Goal: Information Seeking & Learning: Understand process/instructions

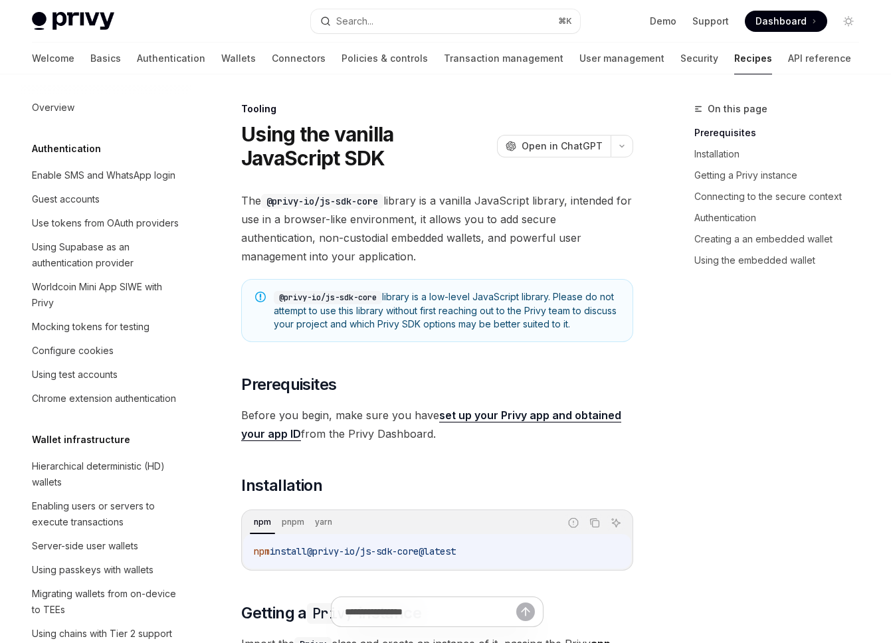
scroll to position [1492, 0]
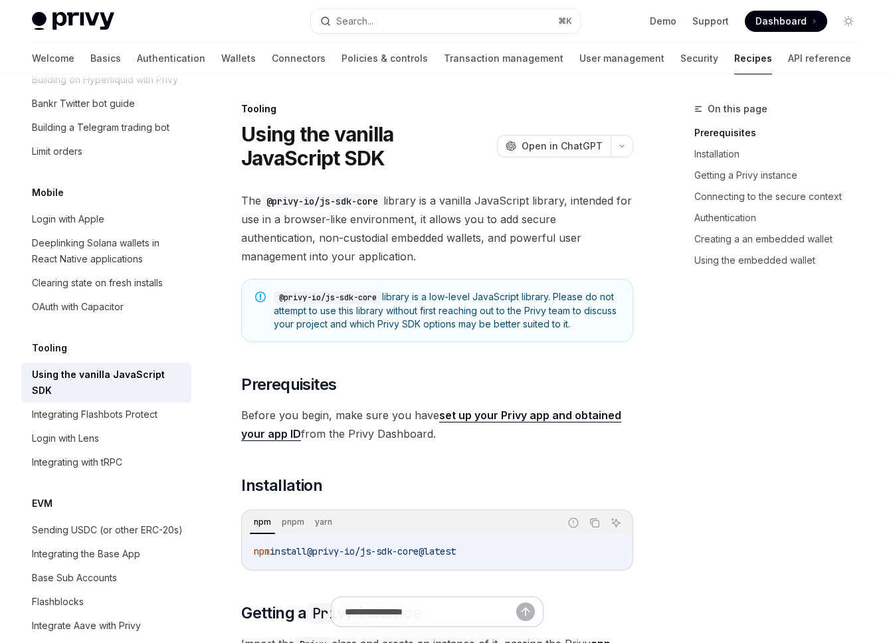
click at [430, 204] on span "The @privy-io/js-sdk-core library is a vanilla JavaScript library, intended for…" at bounding box center [437, 228] width 392 height 74
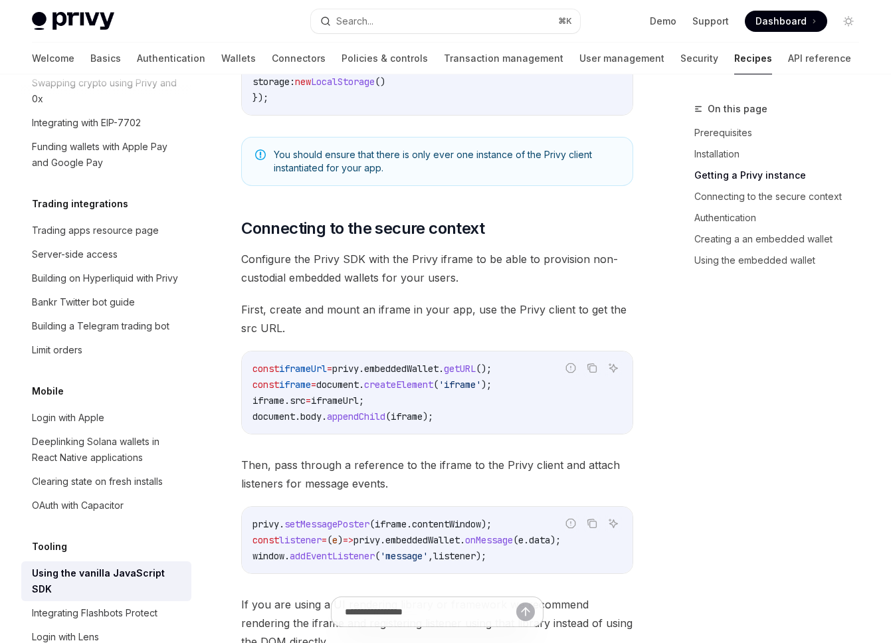
scroll to position [1133, 0]
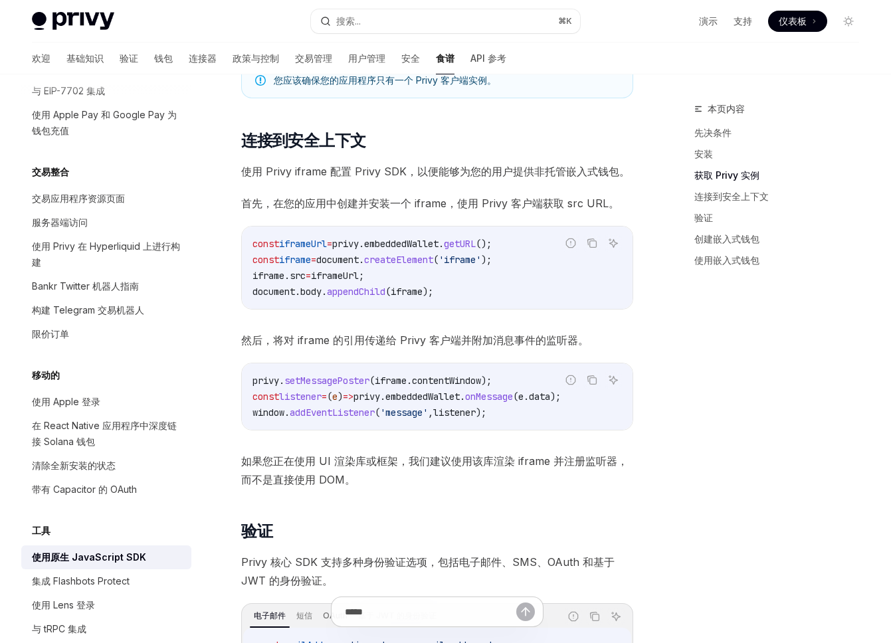
click at [532, 299] on div "const iframeUrl = privy . embeddedWallet . getURL (); const iframe = document .…" at bounding box center [437, 268] width 391 height 82
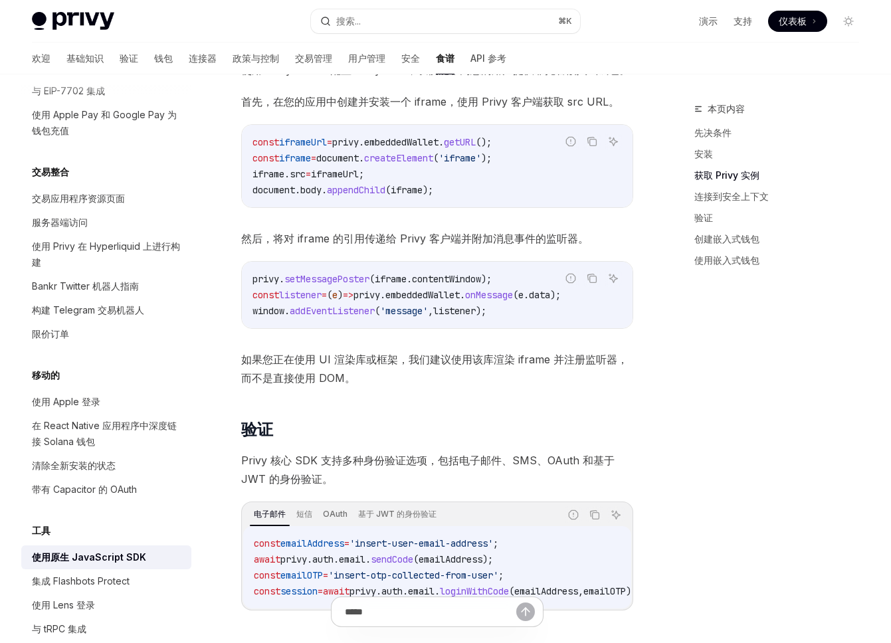
scroll to position [846, 0]
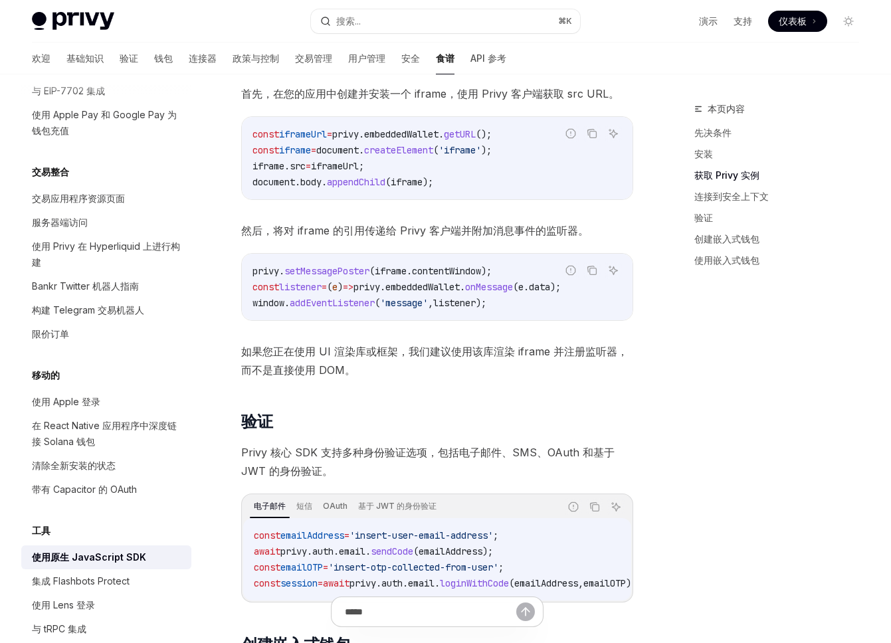
click at [318, 469] on font "Privy 核心 SDK 支持多种身份验证选项，包括电子邮件、SMS、OAuth 和基于 JWT 的身份验证。" at bounding box center [428, 462] width 374 height 32
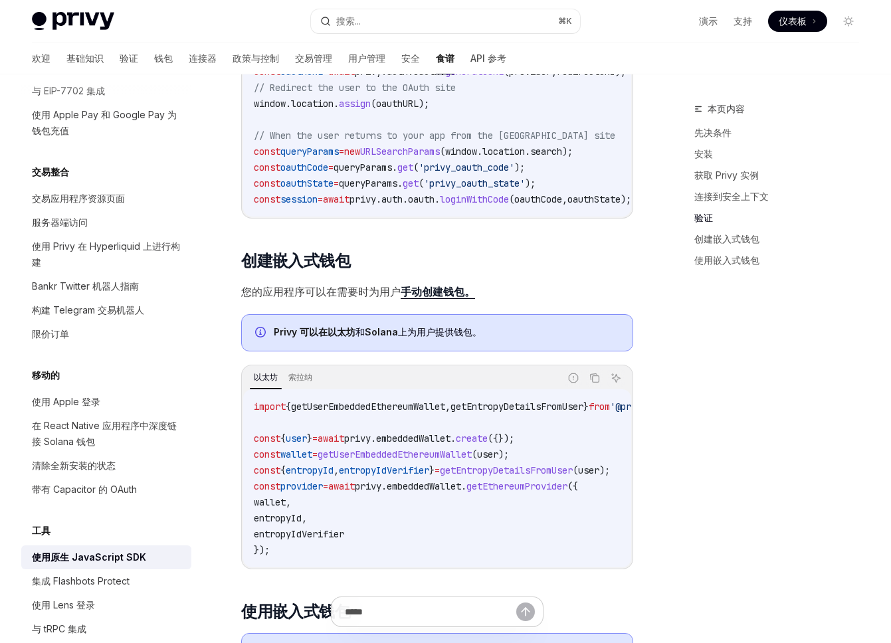
scroll to position [1382, 0]
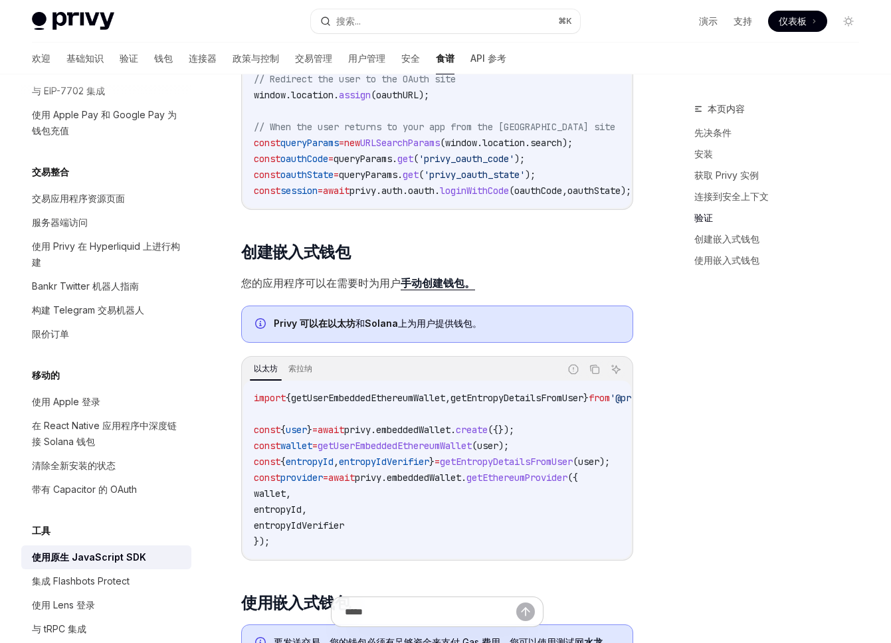
click at [376, 452] on span "getUserEmbeddedEthereumWallet" at bounding box center [395, 446] width 154 height 12
click at [382, 484] on span "privy" at bounding box center [368, 478] width 27 height 12
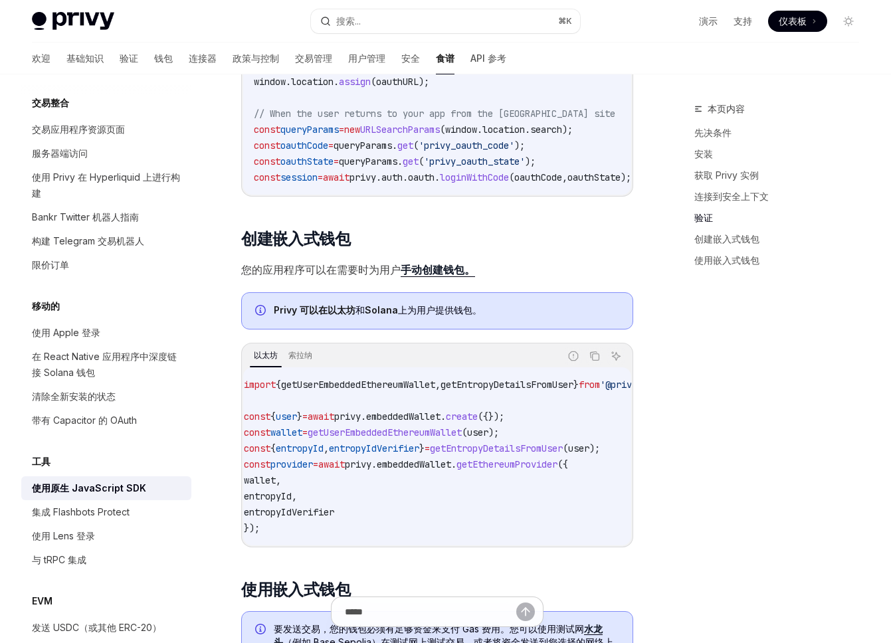
scroll to position [1205, 0]
click at [409, 466] on code "import { getUserEmbeddedEthereumWallet , getEntropyDetailsFromUser } from '@pri…" at bounding box center [502, 457] width 516 height 160
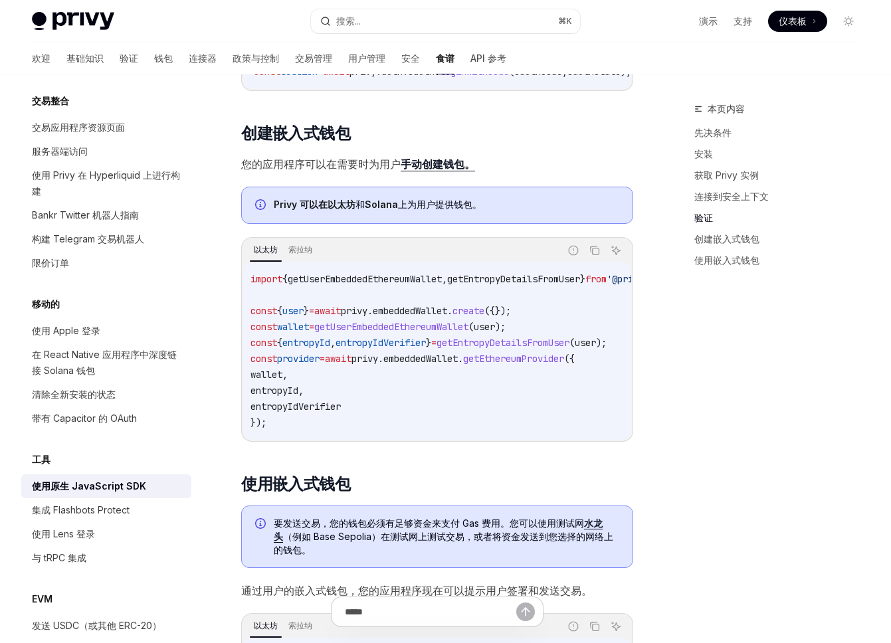
scroll to position [1504, 0]
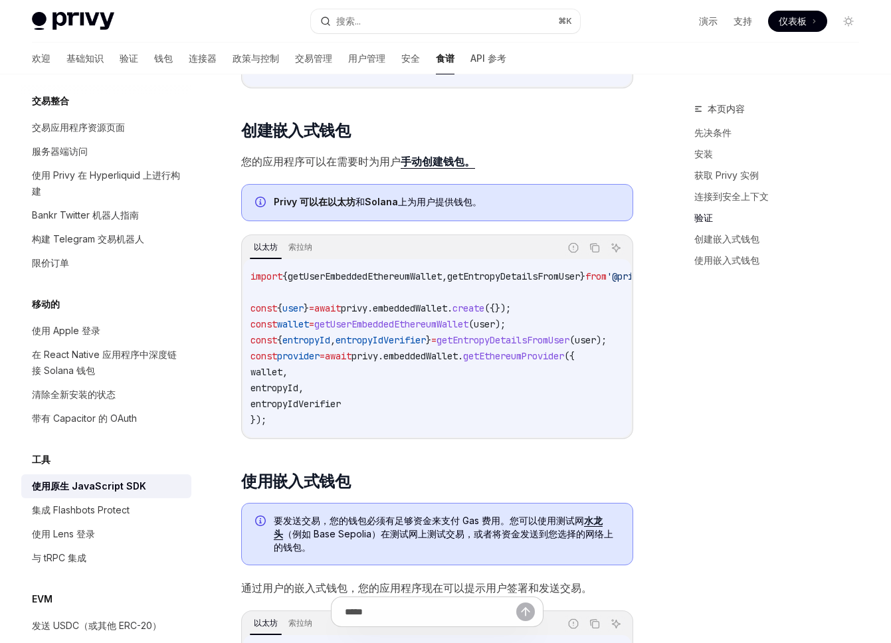
click at [392, 411] on code "import { getUserEmbeddedEthereumWallet , getEntropyDetailsFromUser } from '@pri…" at bounding box center [509, 349] width 516 height 160
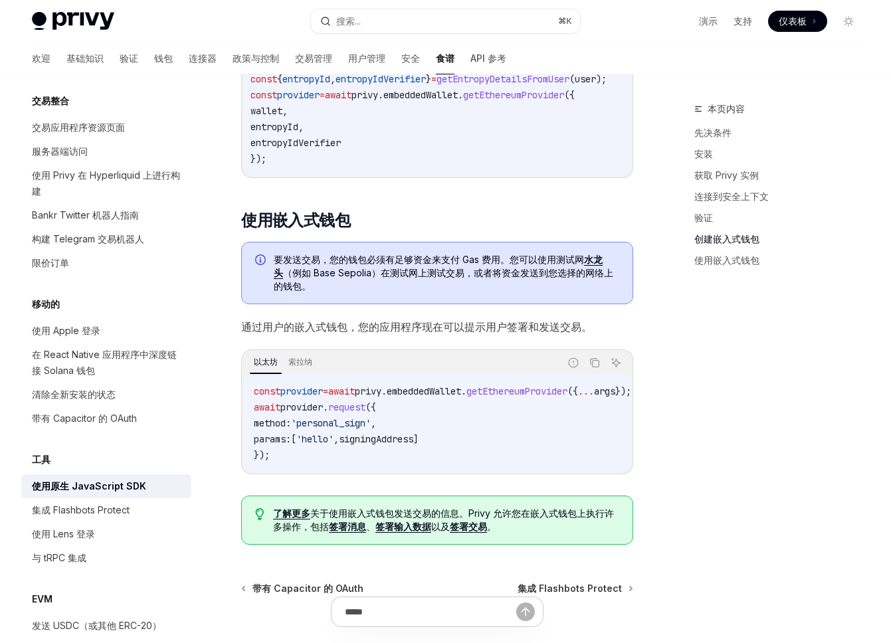
scroll to position [1769, 0]
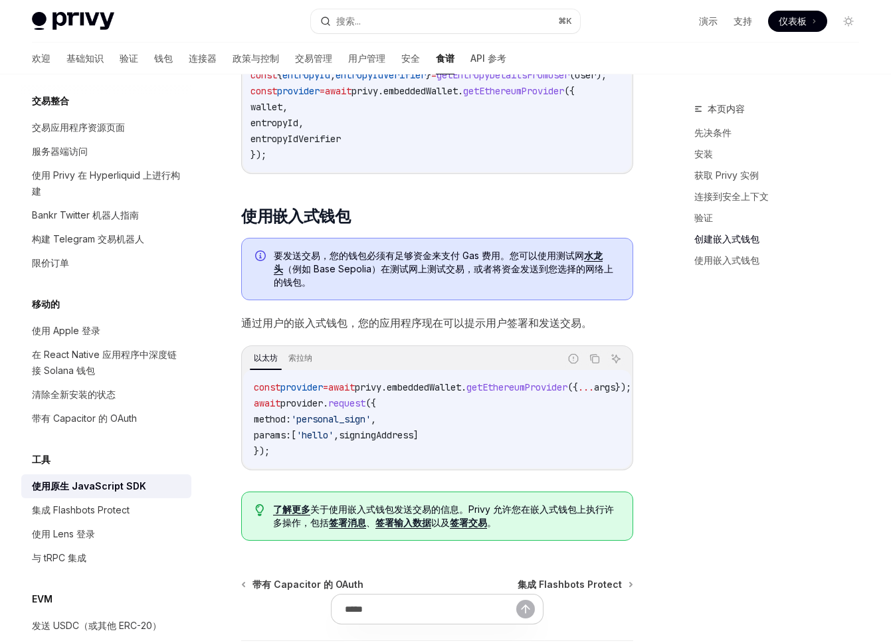
click at [386, 457] on code "const provider = await privy . embeddedWallet . getEthereumProvider ({ ... args…" at bounding box center [458, 420] width 409 height 80
click at [382, 441] on span "signingAddress" at bounding box center [376, 435] width 74 height 12
click at [401, 459] on code "const provider = await privy . embeddedWallet . getEthereumProvider ({ ... args…" at bounding box center [458, 420] width 409 height 80
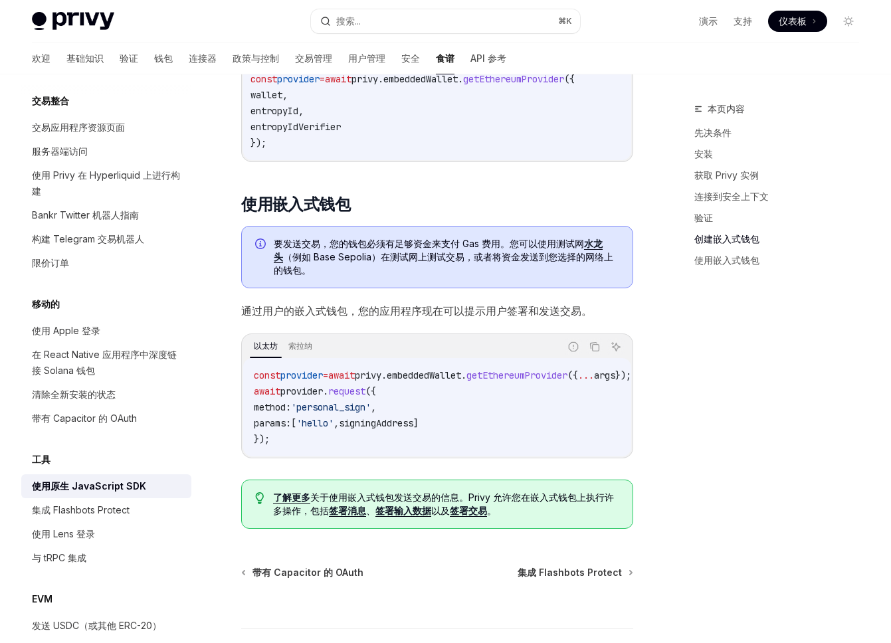
scroll to position [1709, 0]
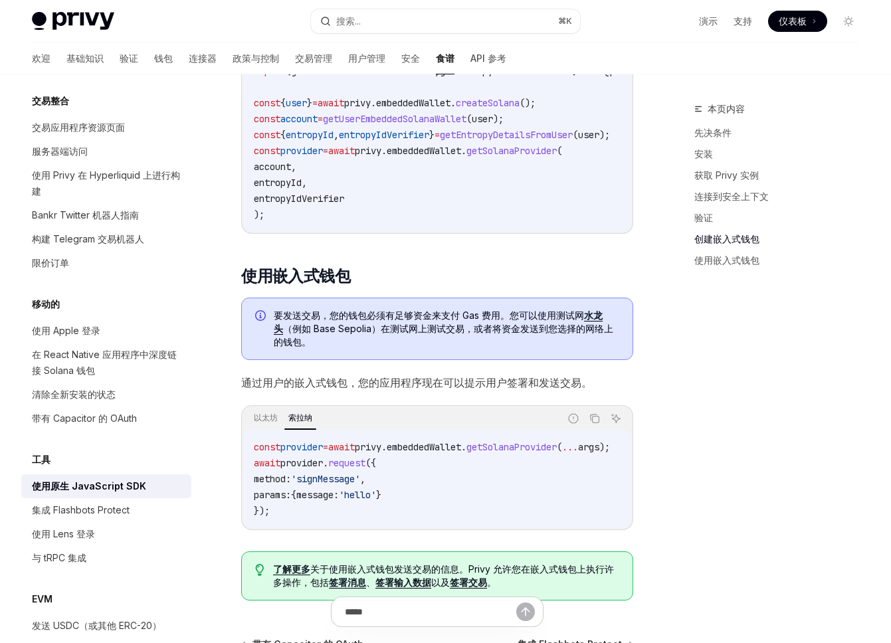
click at [376, 501] on span "'hello'" at bounding box center [357, 495] width 37 height 12
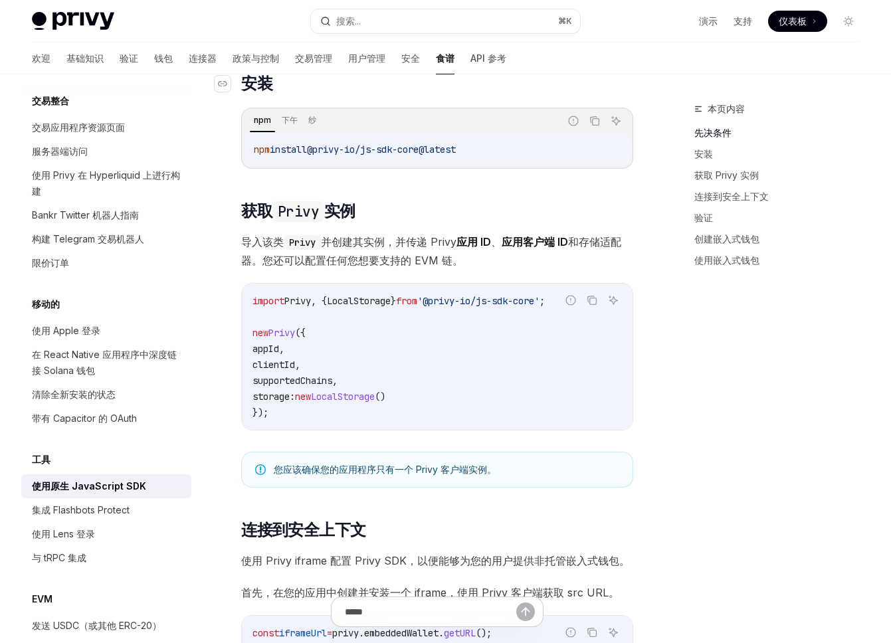
scroll to position [352, 0]
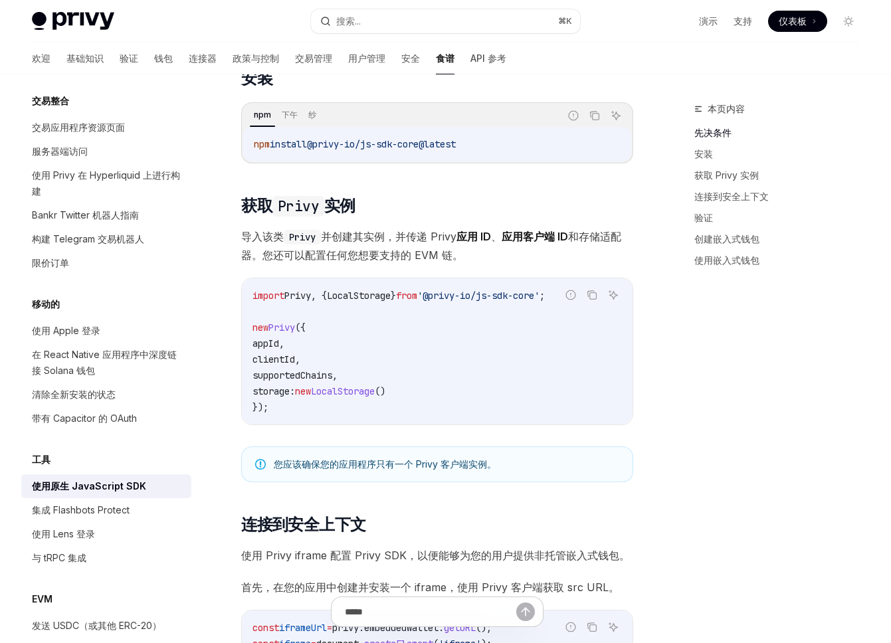
click at [365, 392] on span "LocalStorage" at bounding box center [343, 392] width 64 height 12
click at [458, 298] on span "'@privy-io/js-sdk-core'" at bounding box center [478, 296] width 122 height 12
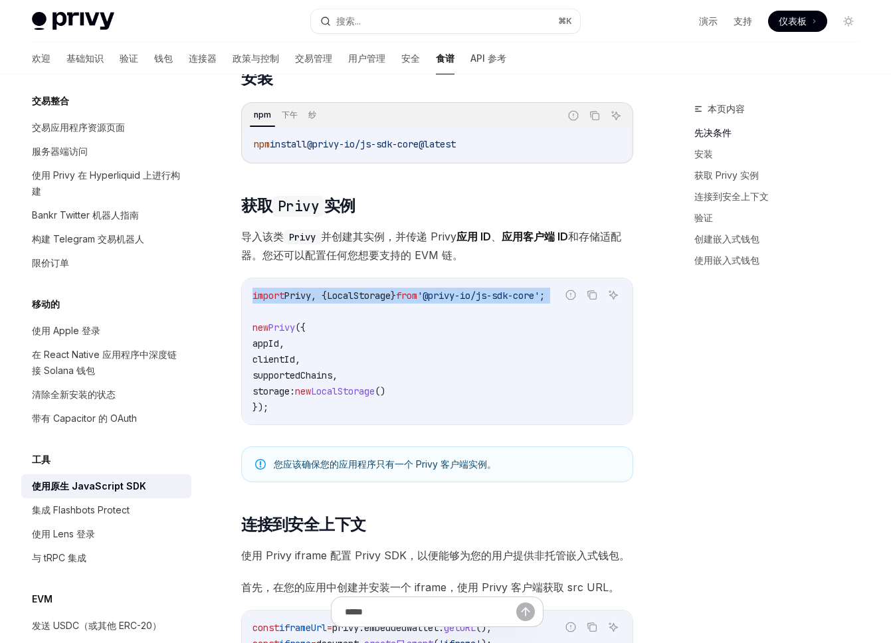
copy code "import Privy , { LocalStorage } from '@privy-io/js-sdk-core' ;"
click at [517, 291] on span "'@privy-io/js-sdk-core'" at bounding box center [478, 296] width 122 height 12
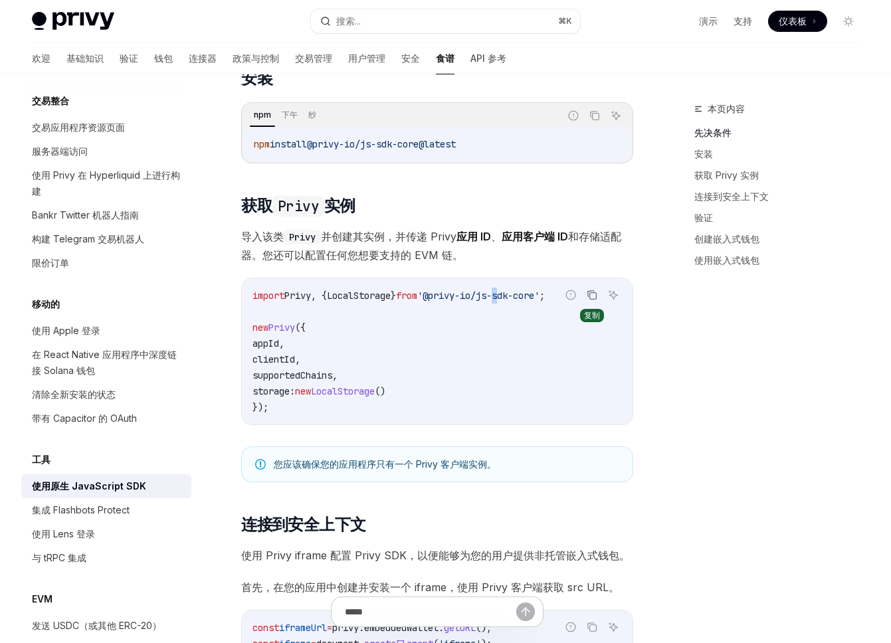
click at [587, 291] on icon "复制代码块中的内容" at bounding box center [592, 295] width 11 height 11
click at [386, 388] on span "()" at bounding box center [380, 392] width 11 height 12
drag, startPoint x: 421, startPoint y: 390, endPoint x: 263, endPoint y: 386, distance: 158.9
click at [262, 386] on code "import Privy , { LocalStorage } from '@privy-io/js-sdk-core' ; new Privy ({ app…" at bounding box center [438, 352] width 370 height 128
copy span "storage: new LocalStorage ()"
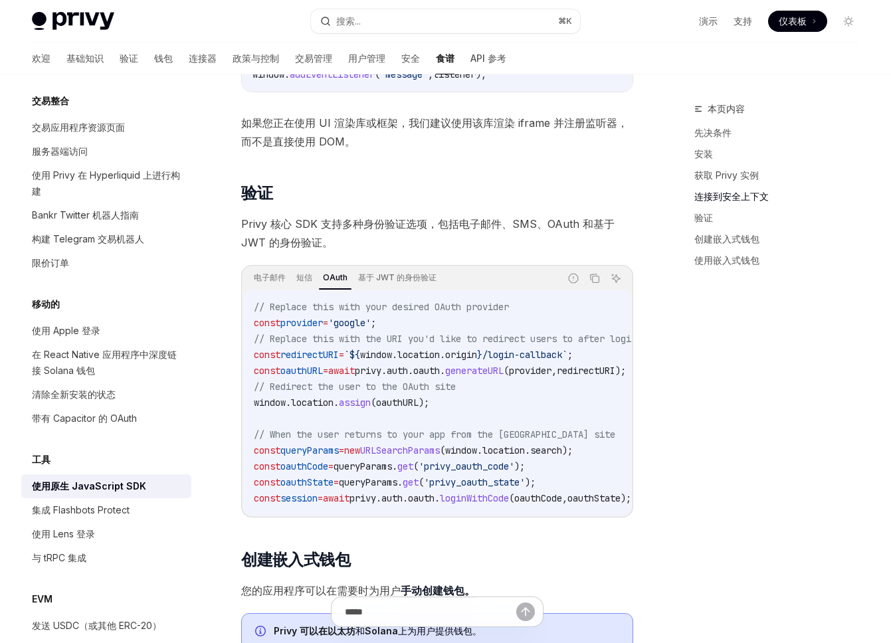
scroll to position [1080, 0]
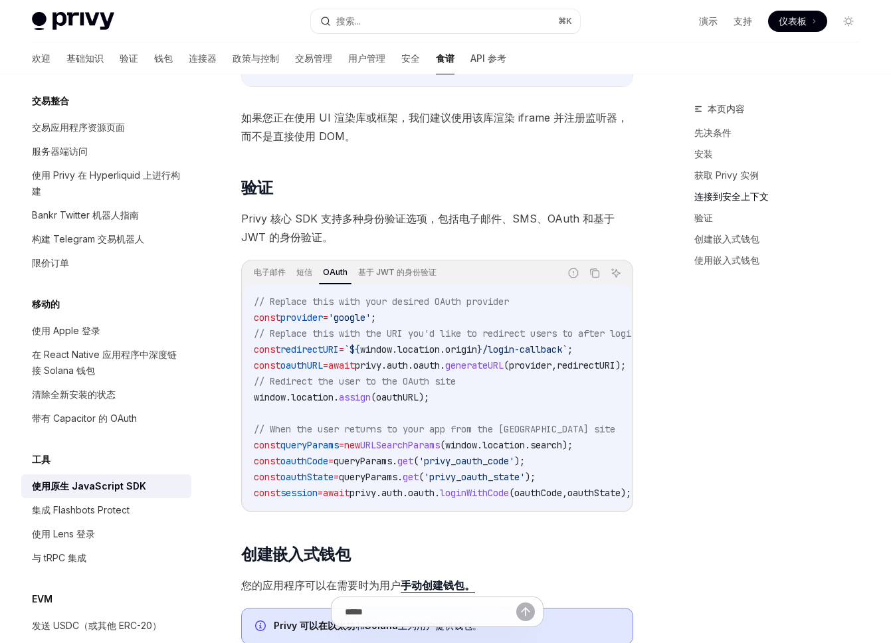
click at [479, 372] on span "generateURL" at bounding box center [474, 366] width 58 height 12
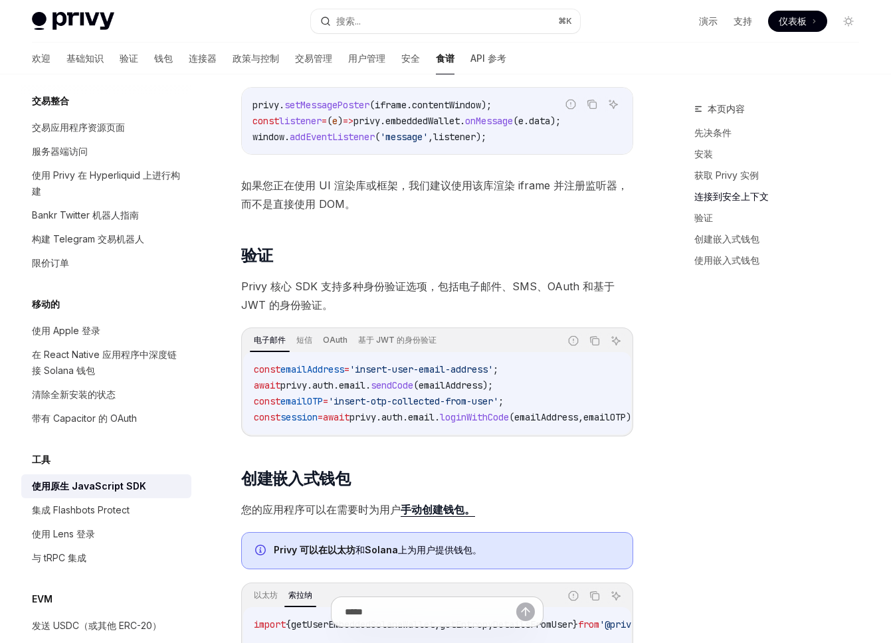
scroll to position [1026, 0]
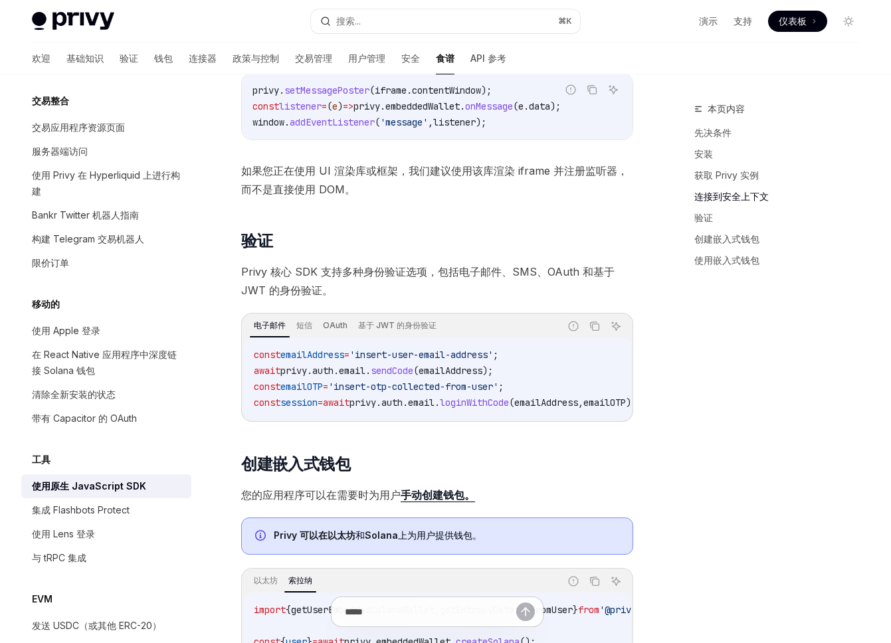
click at [406, 377] on span "sendCode" at bounding box center [392, 371] width 43 height 12
copy span "sendCode"
click at [356, 390] on span "'insert-otp-collected-from-user'" at bounding box center [413, 387] width 170 height 12
click at [495, 392] on span "'insert-otp-collected-from-user'" at bounding box center [413, 387] width 170 height 12
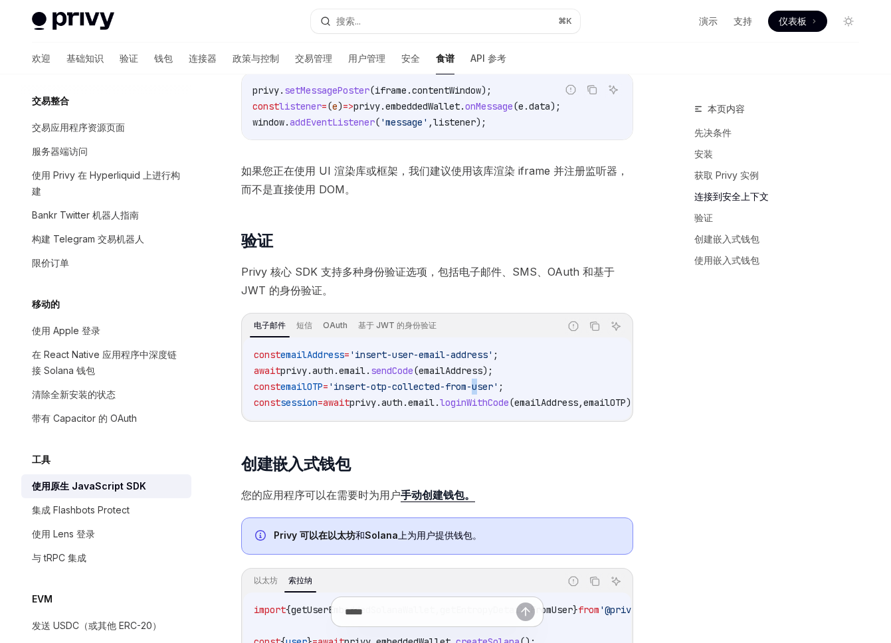
click at [495, 392] on span "'insert-otp-collected-from-user'" at bounding box center [413, 387] width 170 height 12
copy code "const emailOTP = 'insert-otp-collected-from-user' ;"
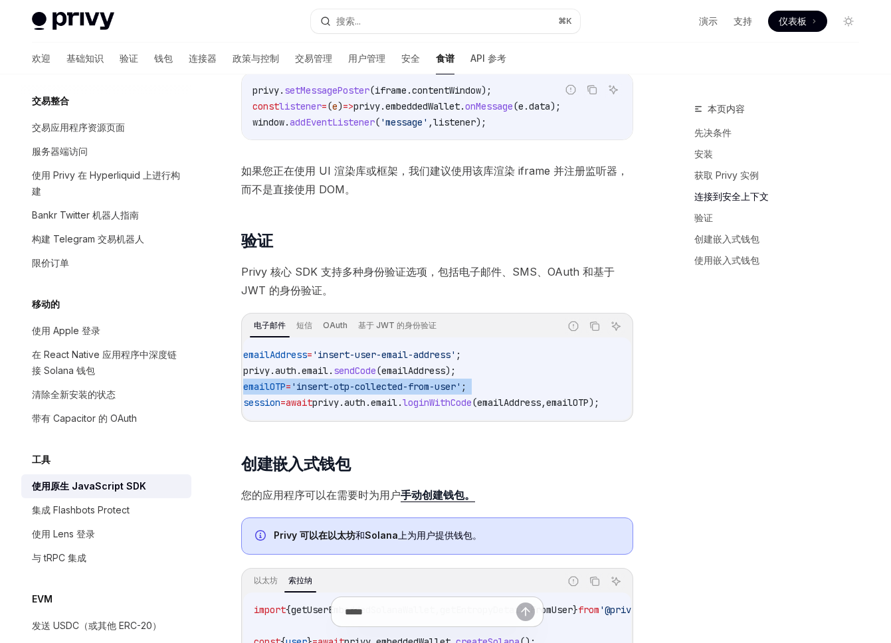
scroll to position [0, 0]
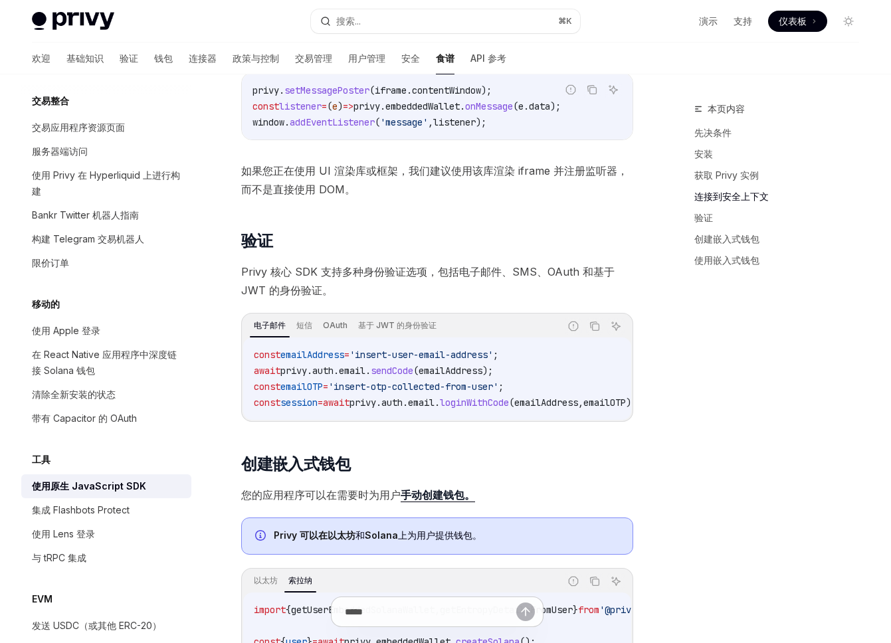
click at [400, 376] on span "sendCode" at bounding box center [392, 371] width 43 height 12
copy span "sendCode"
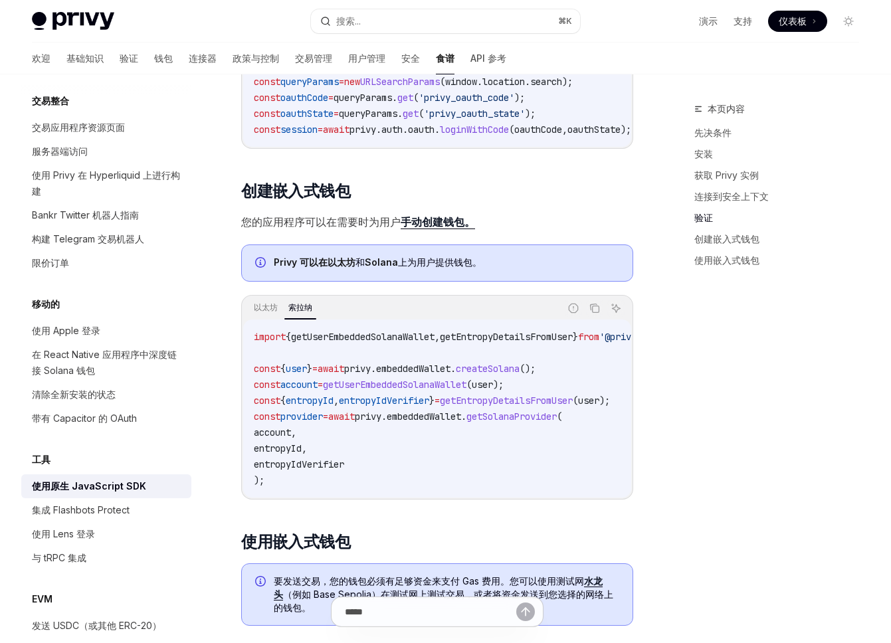
scroll to position [1450, 0]
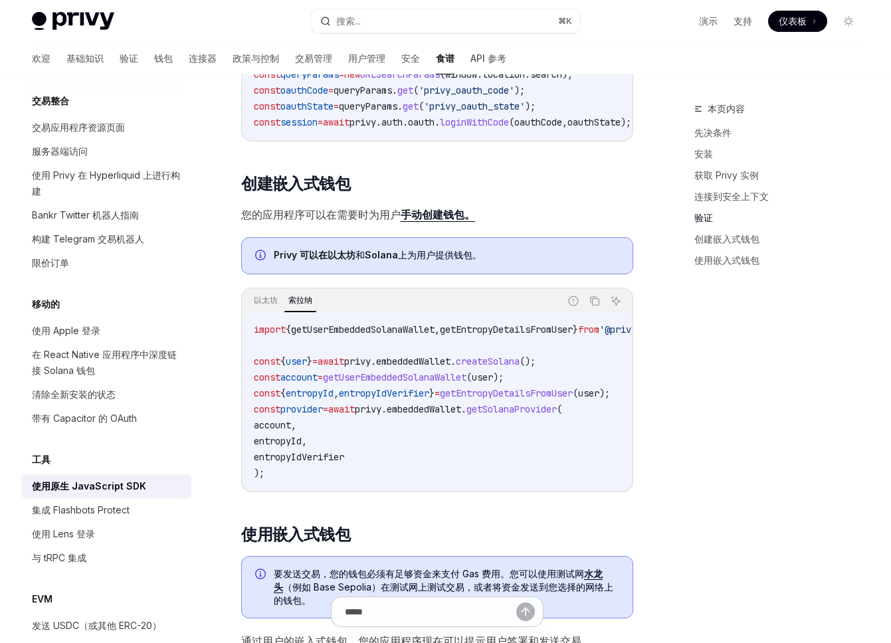
click at [552, 336] on span "getEntropyDetailsFromUser" at bounding box center [506, 330] width 133 height 12
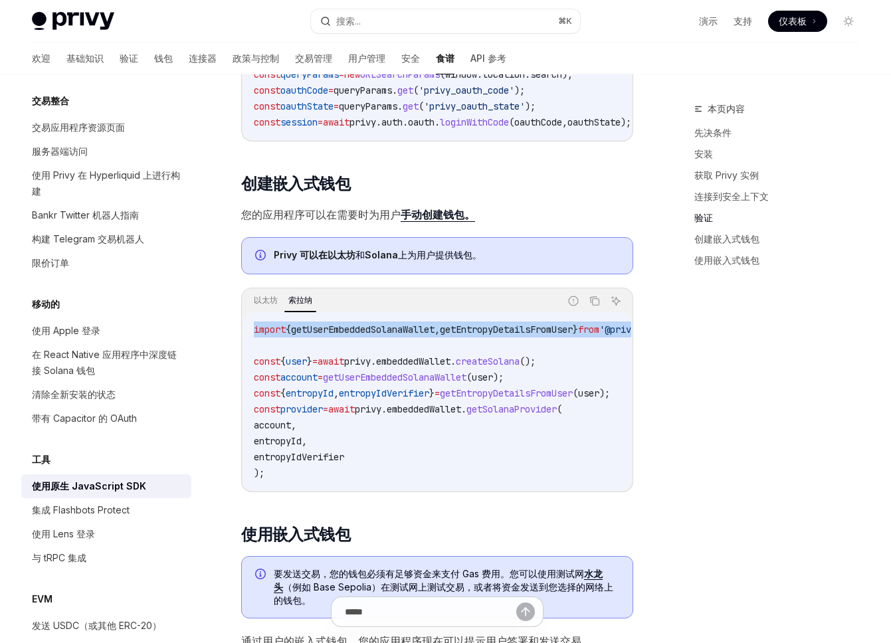
click at [552, 336] on span "getEntropyDetailsFromUser" at bounding box center [506, 330] width 133 height 12
copy code "import { getUserEmbeddedSolanaWallet , getEntropyDetailsFromUser } from '@privy…"
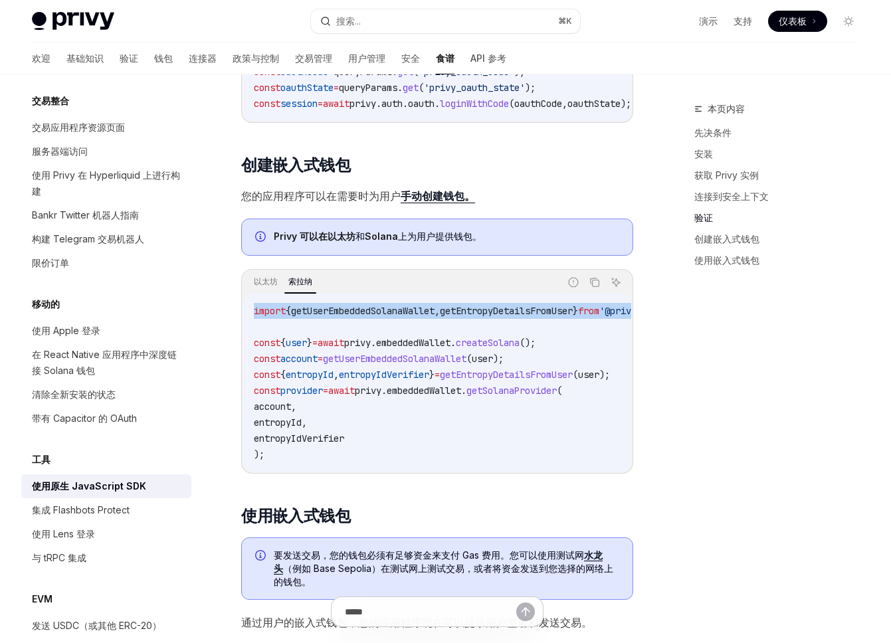
scroll to position [1470, 0]
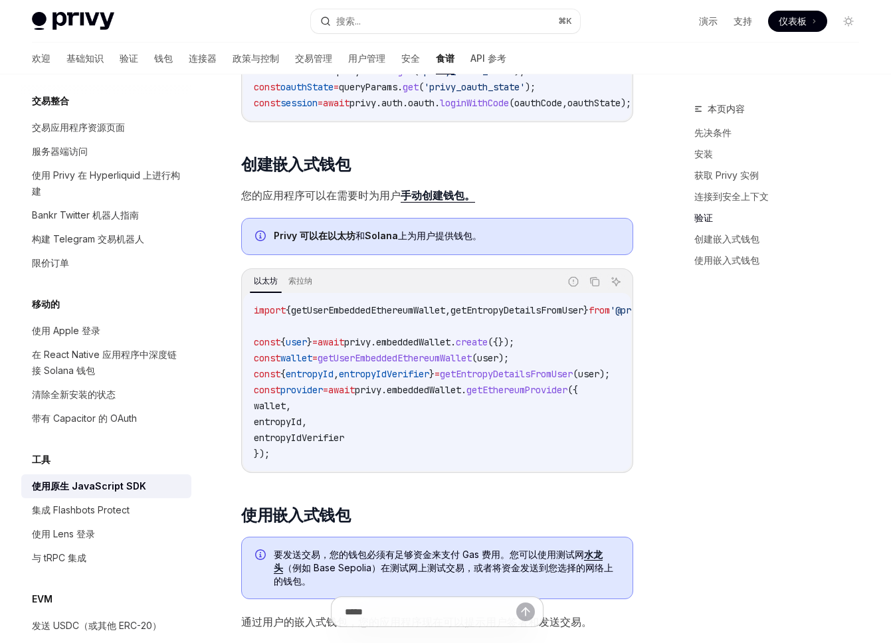
click at [398, 364] on span "getUserEmbeddedEthereumWallet" at bounding box center [395, 358] width 154 height 12
click at [430, 396] on span "embeddedWallet" at bounding box center [424, 390] width 74 height 12
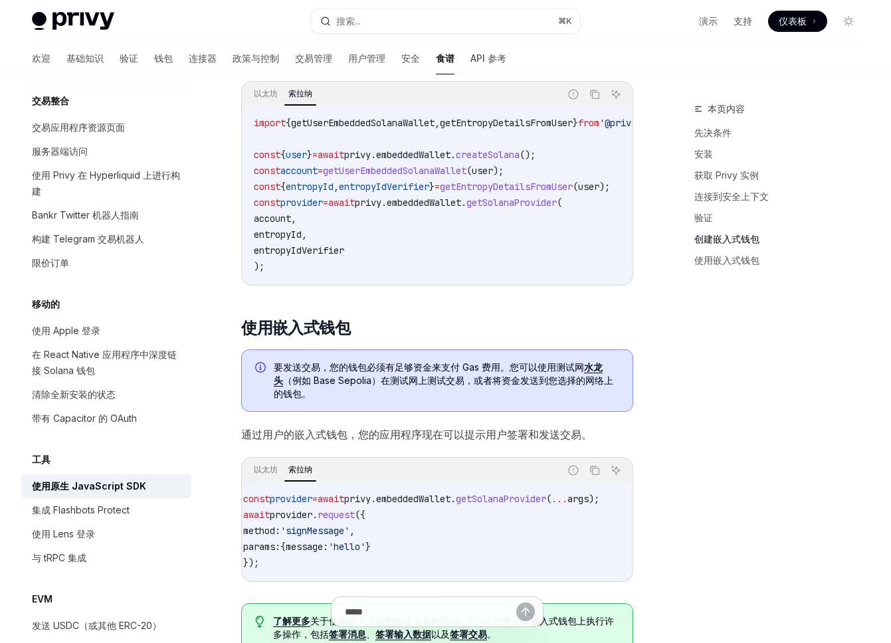
scroll to position [0, 0]
click at [600, 505] on span "args" at bounding box center [588, 499] width 21 height 12
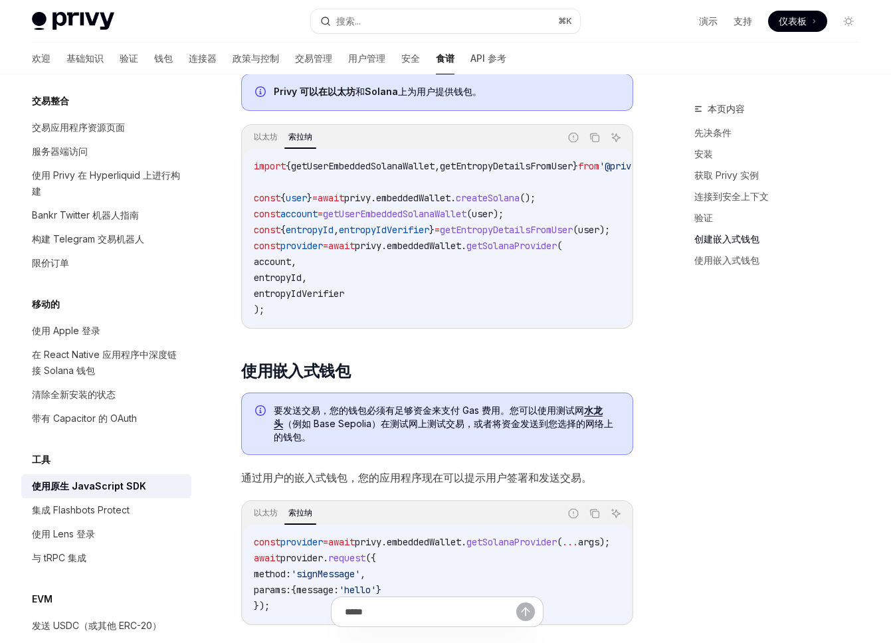
scroll to position [1613, 0]
click at [404, 221] on span "getUserEmbeddedSolanaWallet" at bounding box center [395, 215] width 144 height 12
copy code "const account = getUserEmbeddedSolanaWallet ( user );"
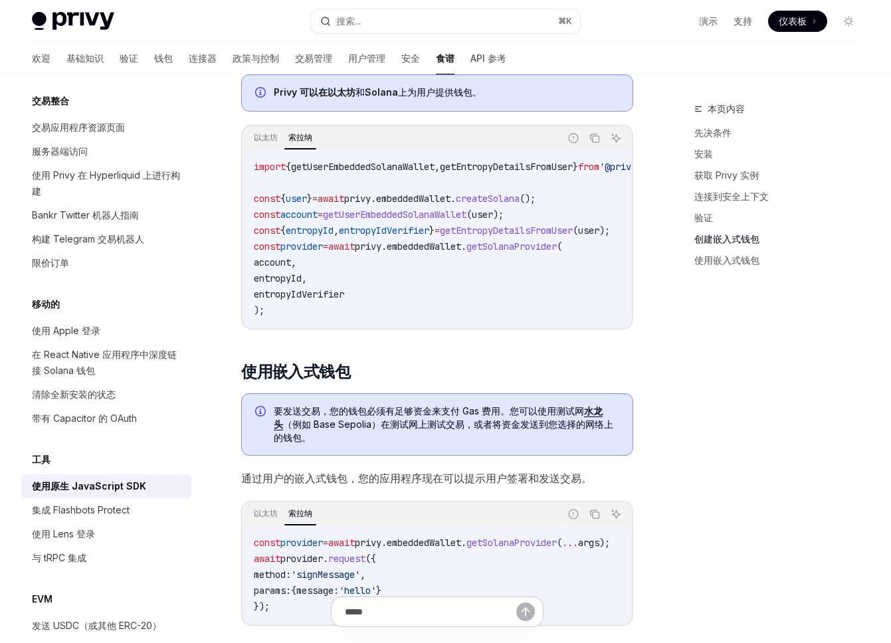
click at [435, 237] on span "}" at bounding box center [431, 231] width 5 height 12
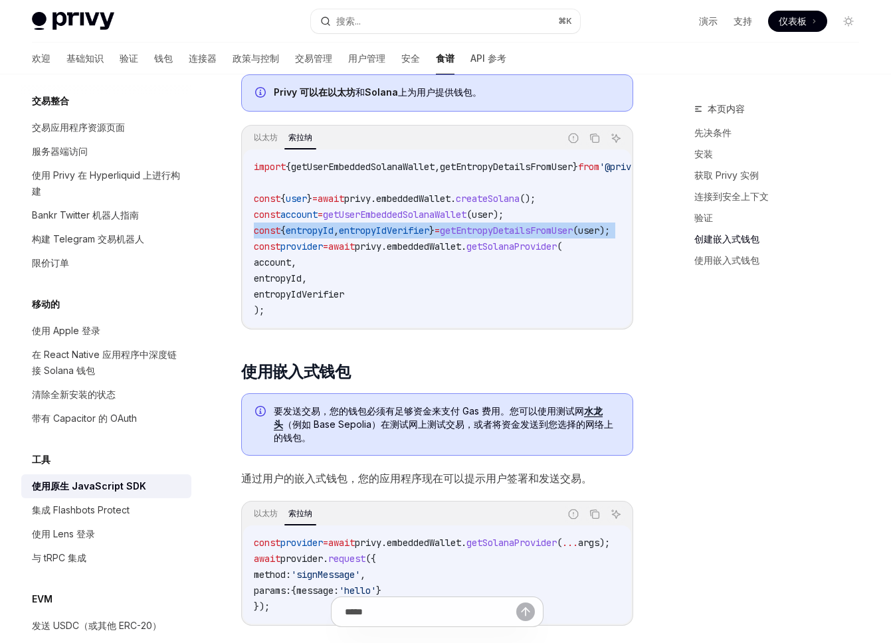
click at [435, 237] on span "}" at bounding box center [431, 231] width 5 height 12
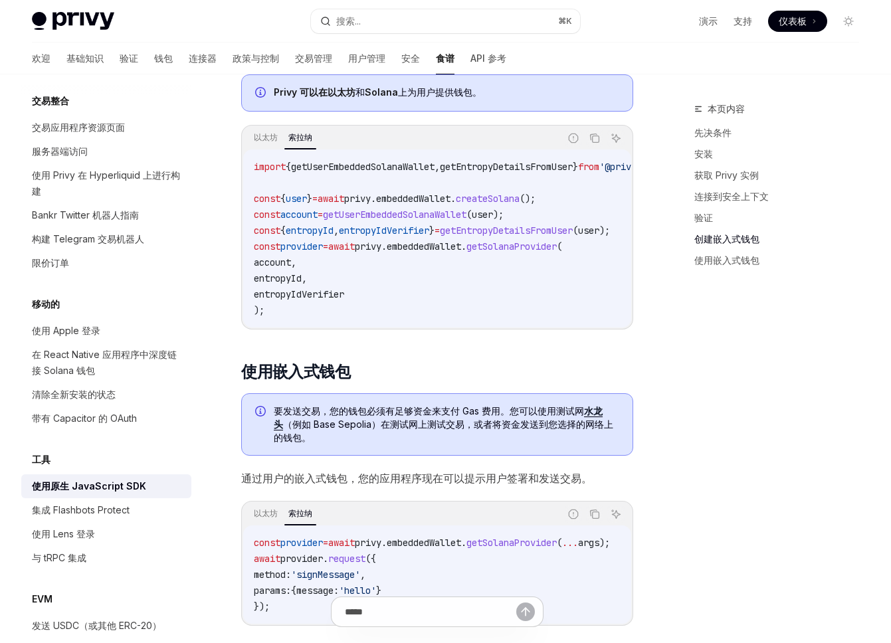
click at [425, 253] on span "embeddedWallet" at bounding box center [424, 247] width 74 height 12
click at [407, 263] on code "import { getUserEmbeddedSolanaWallet , getEntropyDetailsFromUser } from '@privy…" at bounding box center [506, 239] width 505 height 160
click at [433, 253] on span "embeddedWallet" at bounding box center [424, 247] width 74 height 12
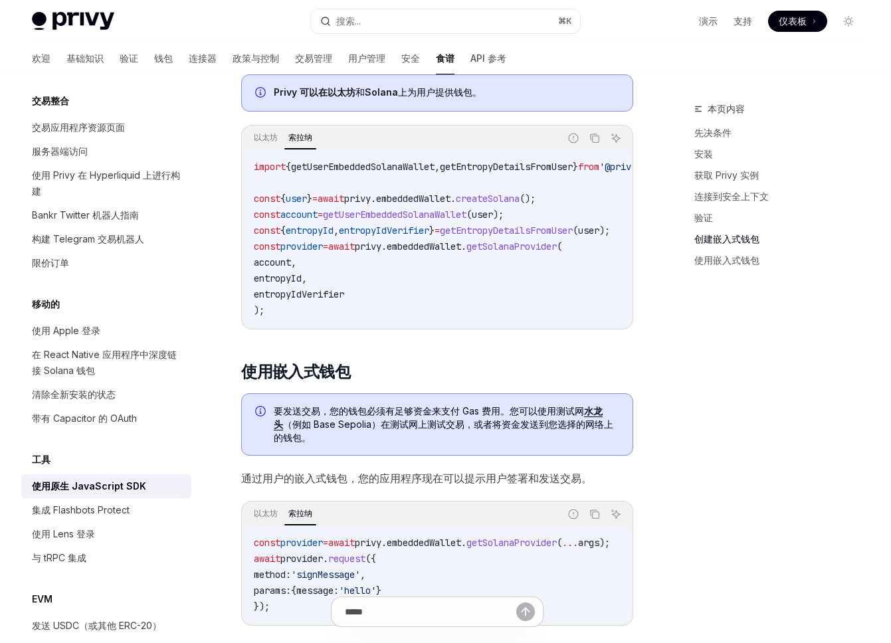
click at [320, 318] on code "import { getUserEmbeddedSolanaWallet , getEntropyDetailsFromUser } from '@privy…" at bounding box center [506, 239] width 505 height 160
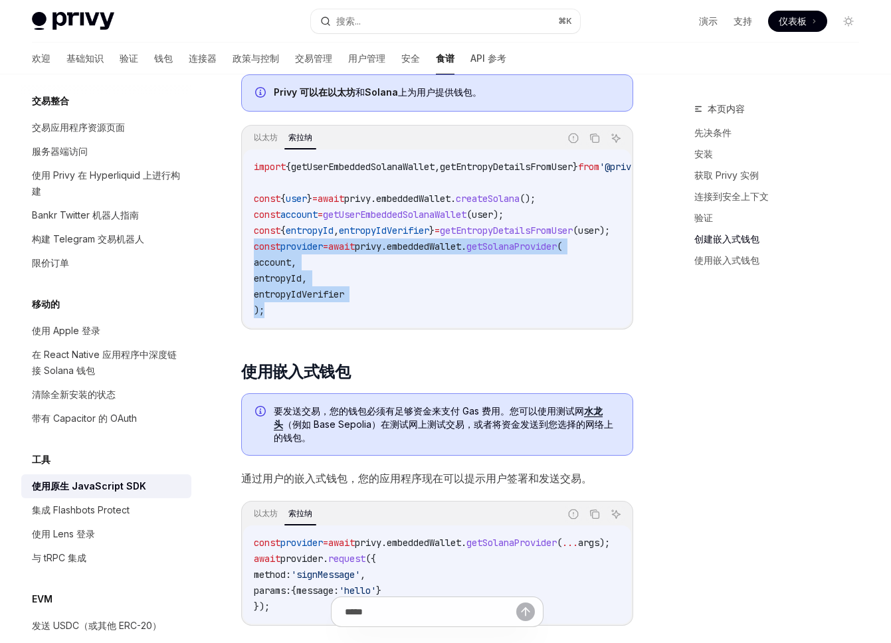
drag, startPoint x: 300, startPoint y: 317, endPoint x: 242, endPoint y: 251, distance: 87.6
click at [242, 251] on div "以太坊 索拉纳 报告错误代码 复制 询问人工智能 import { getUserEmbeddedSolanaWallet , getEntropyDetai…" at bounding box center [437, 227] width 392 height 205
copy code "const provider = await privy . embeddedWallet . getSolanaProvider ( account , e…"
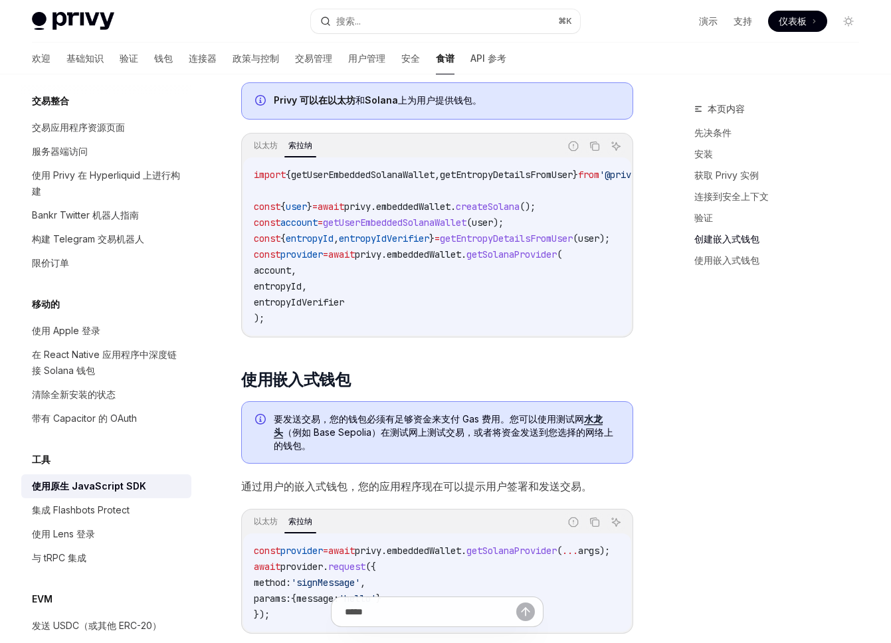
click at [429, 245] on span "entropyIdVerifier" at bounding box center [384, 239] width 90 height 12
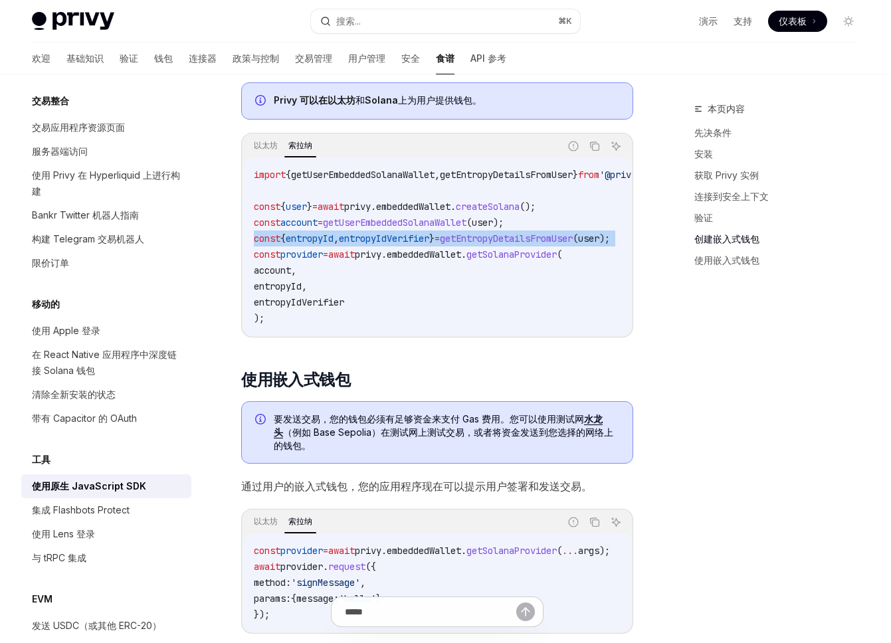
click at [429, 245] on span "entropyIdVerifier" at bounding box center [384, 239] width 90 height 12
copy code "const { entropyId , entropyIdVerifier } = getEntropyDetailsFromUser ( user );"
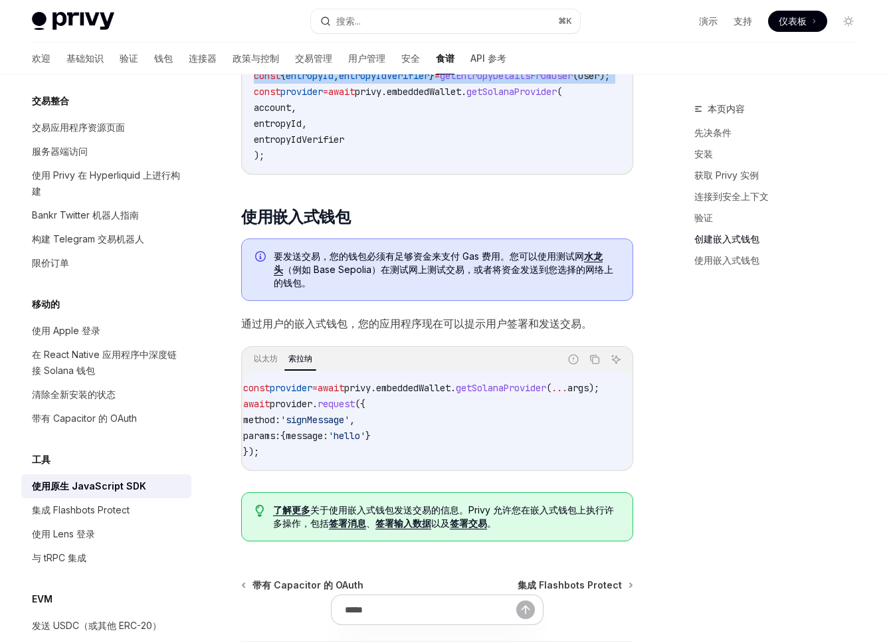
scroll to position [0, 0]
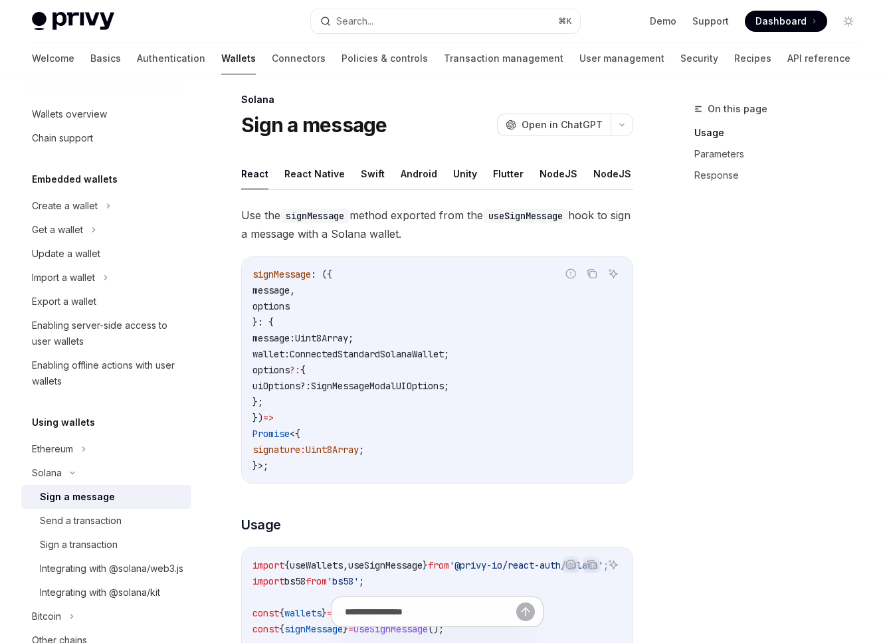
scroll to position [47, 0]
